Goal: Find specific page/section: Find specific page/section

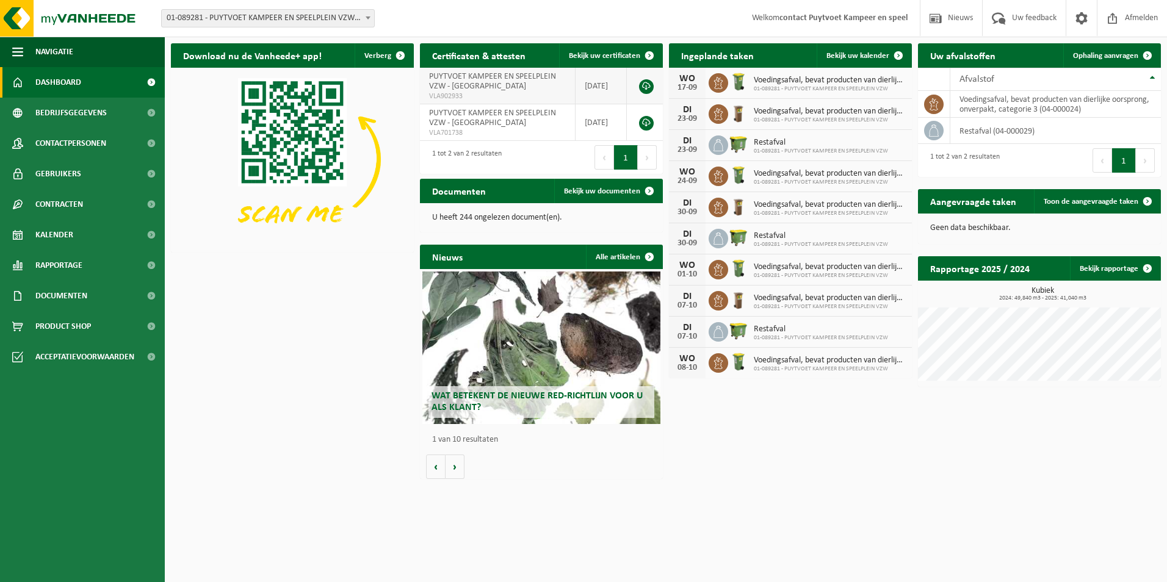
click at [648, 86] on link at bounding box center [646, 86] width 15 height 15
click at [934, 103] on icon at bounding box center [934, 104] width 12 height 12
click at [607, 194] on span "Bekijk uw documenten" at bounding box center [602, 191] width 76 height 8
click at [784, 502] on html "Vestiging: 01-089281 - PUYTVOET KAMPEER EN SPEELPLEIN VZW - SINT-NIKLAAS 01-089…" at bounding box center [583, 291] width 1167 height 582
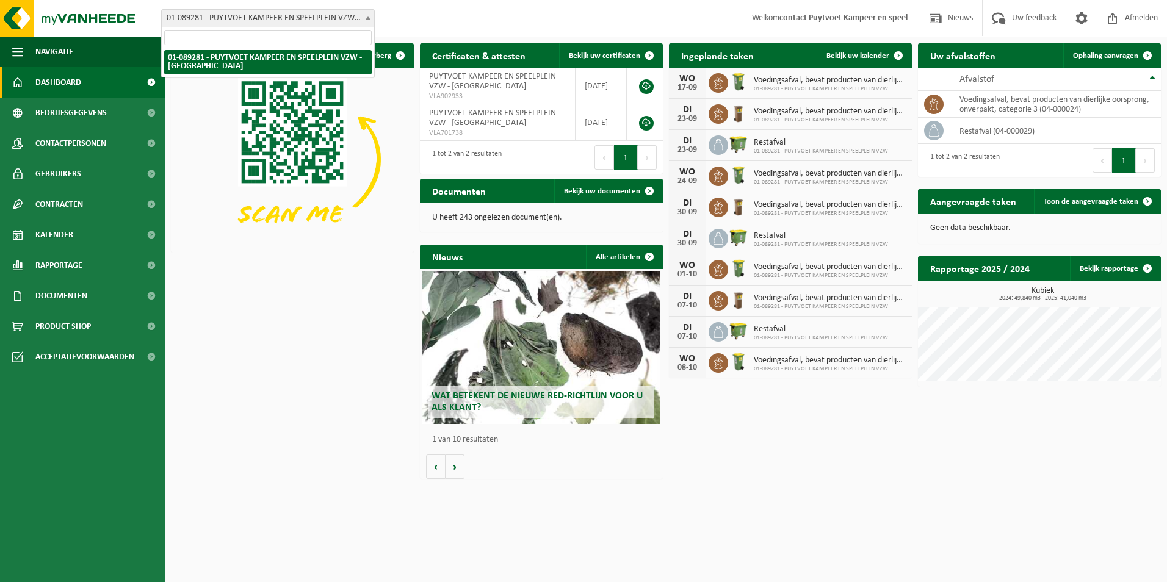
click at [368, 15] on span at bounding box center [368, 18] width 12 height 16
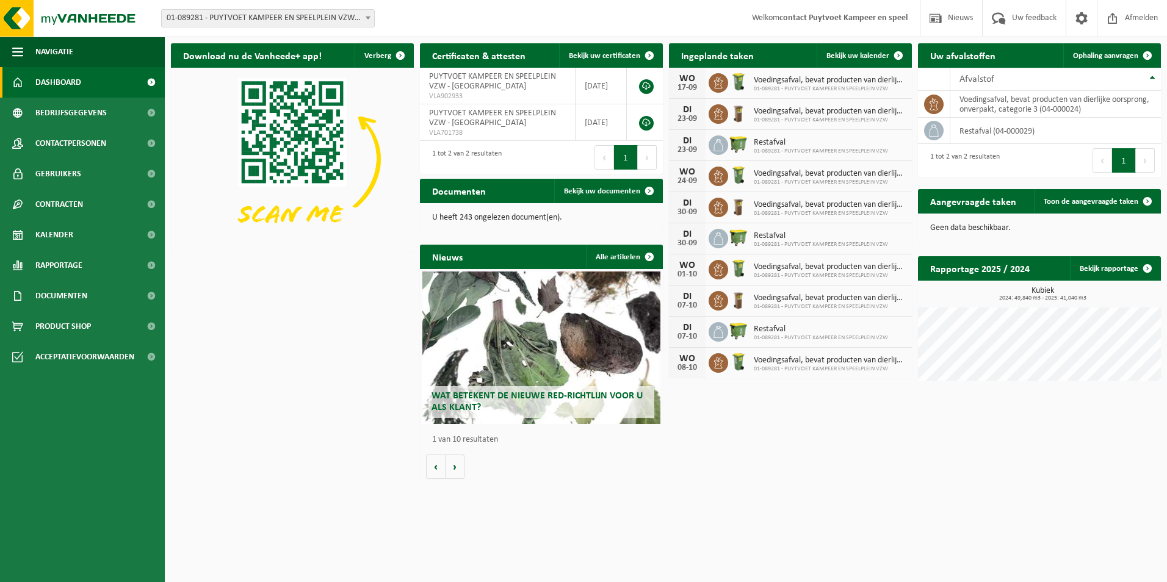
click at [369, 15] on span at bounding box center [368, 18] width 12 height 16
click at [79, 148] on span "Contactpersonen" at bounding box center [70, 143] width 71 height 31
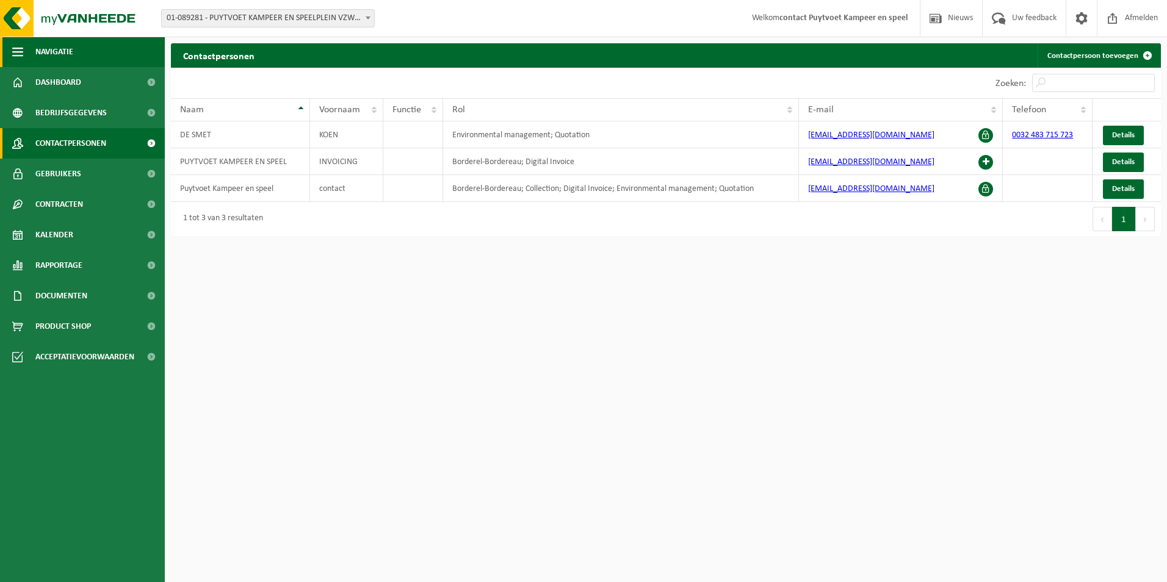
click at [85, 54] on button "Navigatie" at bounding box center [82, 52] width 165 height 31
